Goal: Task Accomplishment & Management: Manage account settings

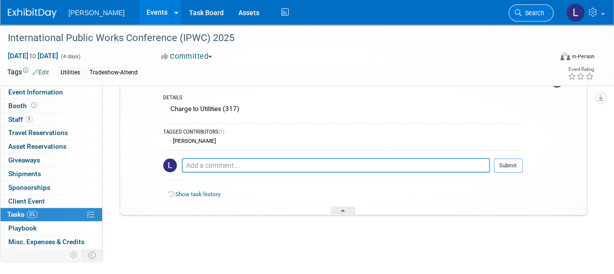
click at [525, 13] on span "Search" at bounding box center [533, 12] width 22 height 7
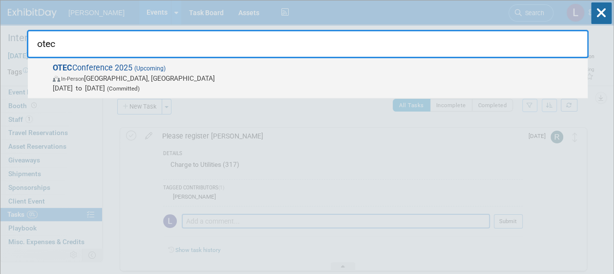
type input "otec"
click at [441, 84] on span "Oct 14, 2025 to Oct 15, 2025 (Committed)" at bounding box center [318, 88] width 530 height 10
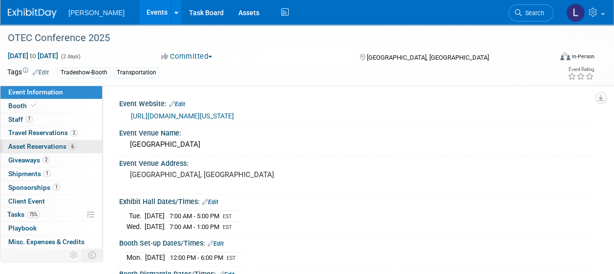
click at [29, 146] on span "Asset Reservations 6" at bounding box center [42, 146] width 68 height 8
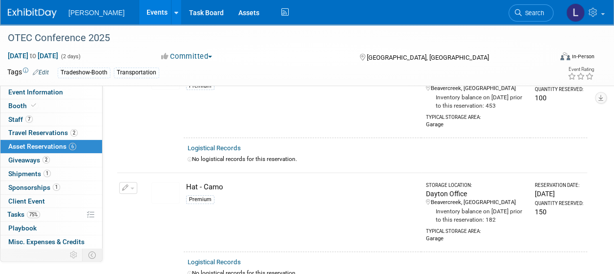
scroll to position [159, 0]
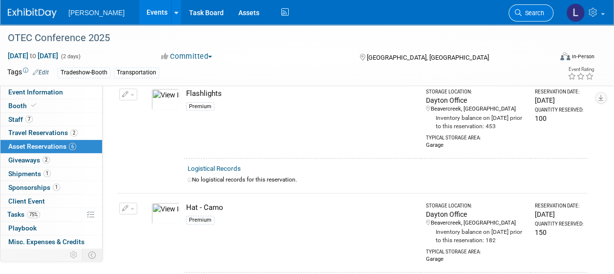
click at [523, 15] on span "Search" at bounding box center [533, 12] width 22 height 7
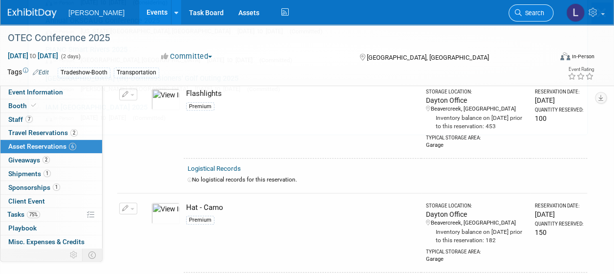
scroll to position [0, 0]
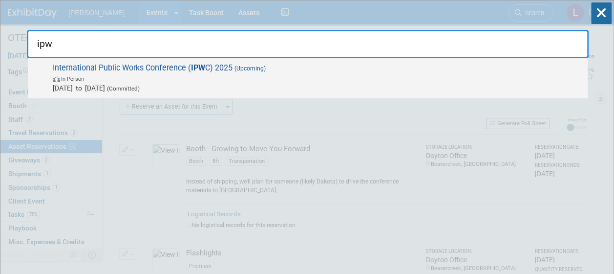
type input "ipw"
click at [307, 82] on span "In-Person" at bounding box center [318, 78] width 530 height 10
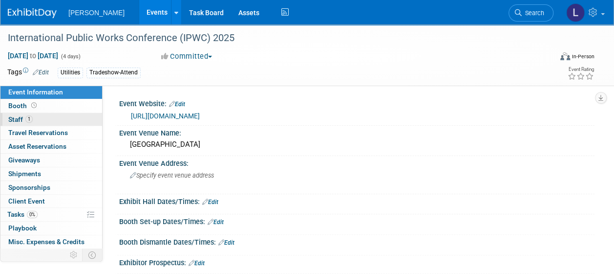
click at [16, 122] on span "Staff 1" at bounding box center [20, 119] width 24 height 8
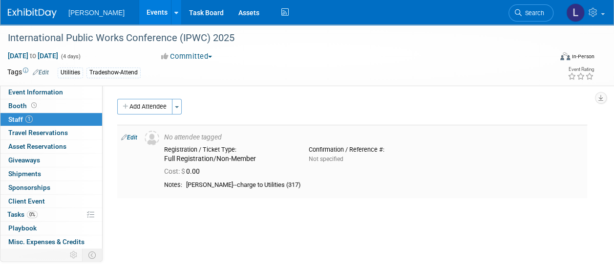
click at [132, 137] on link "Edit" at bounding box center [129, 137] width 16 height 7
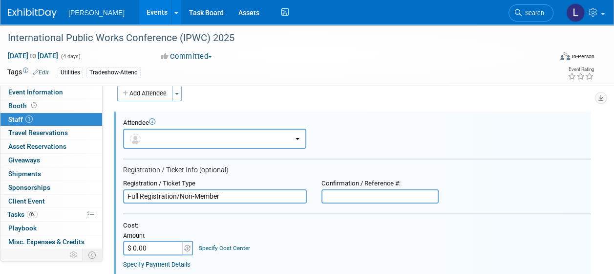
click at [203, 194] on input "Full Registration/Non-Member" at bounding box center [215, 196] width 184 height 15
click at [194, 196] on input "Full Registration/Non-Member" at bounding box center [215, 196] width 184 height 15
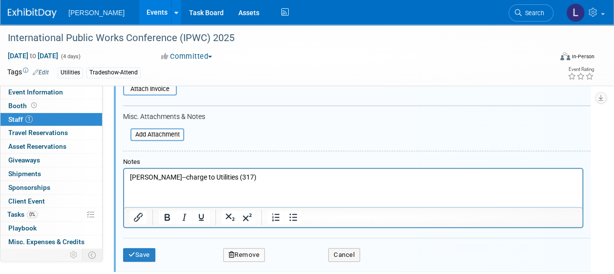
scroll to position [209, 0]
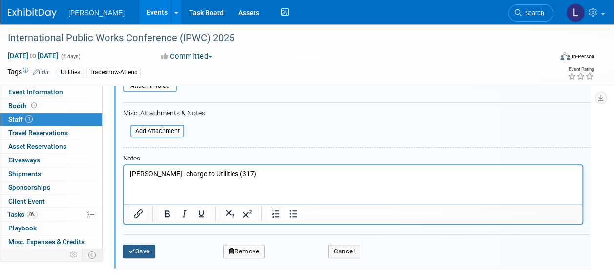
type input "Full Registration/International Member"
click at [133, 249] on icon "submit" at bounding box center [131, 251] width 7 height 6
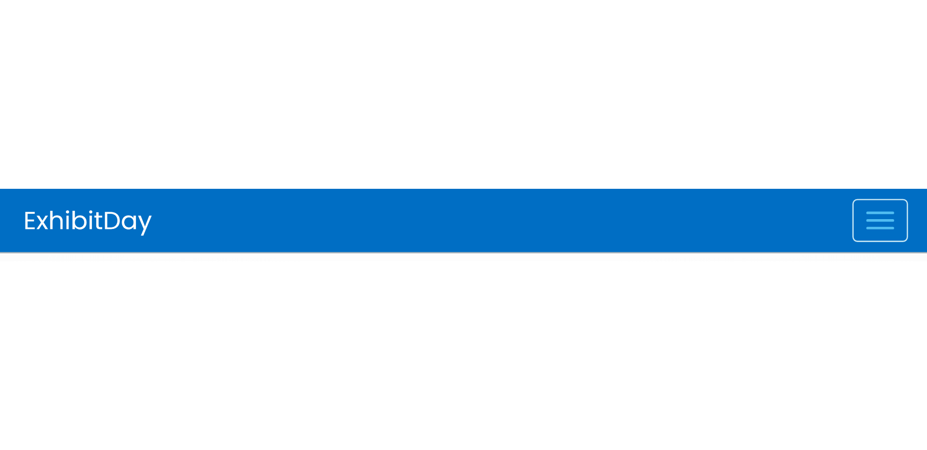
scroll to position [9, 0]
